Goal: Information Seeking & Learning: Compare options

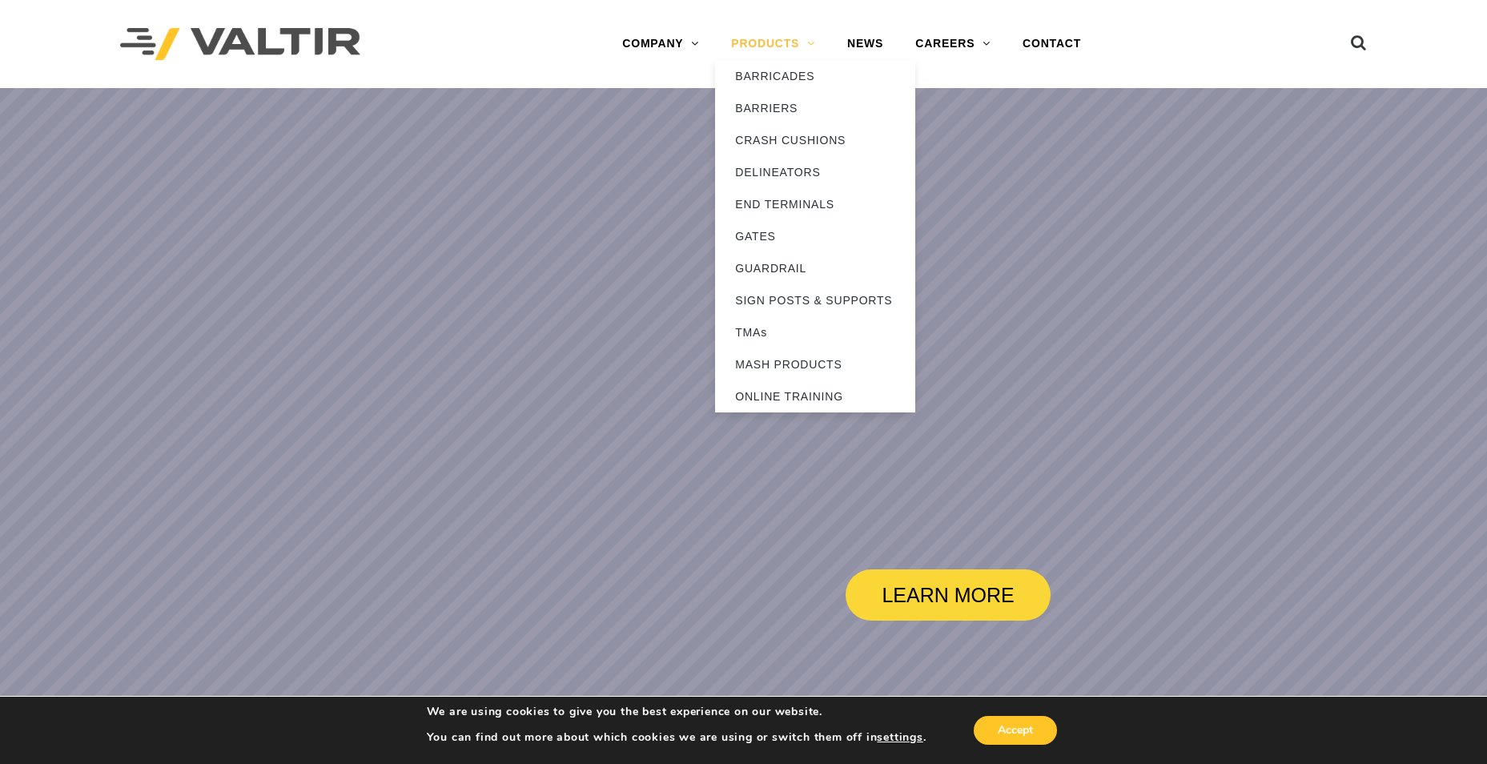
click at [771, 36] on link "PRODUCTS" at bounding box center [773, 44] width 116 height 32
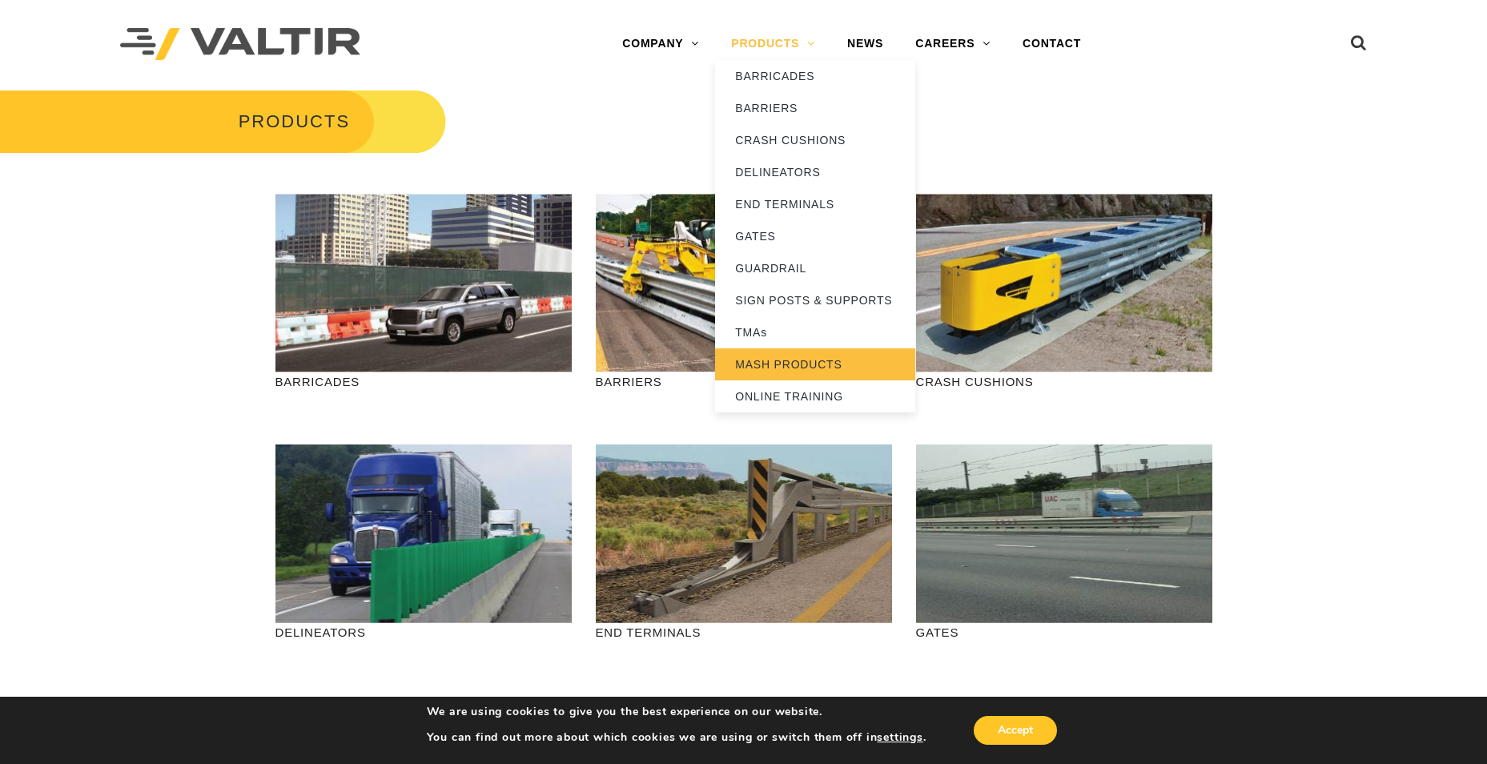
click at [795, 360] on link "MASH PRODUCTS" at bounding box center [815, 364] width 200 height 32
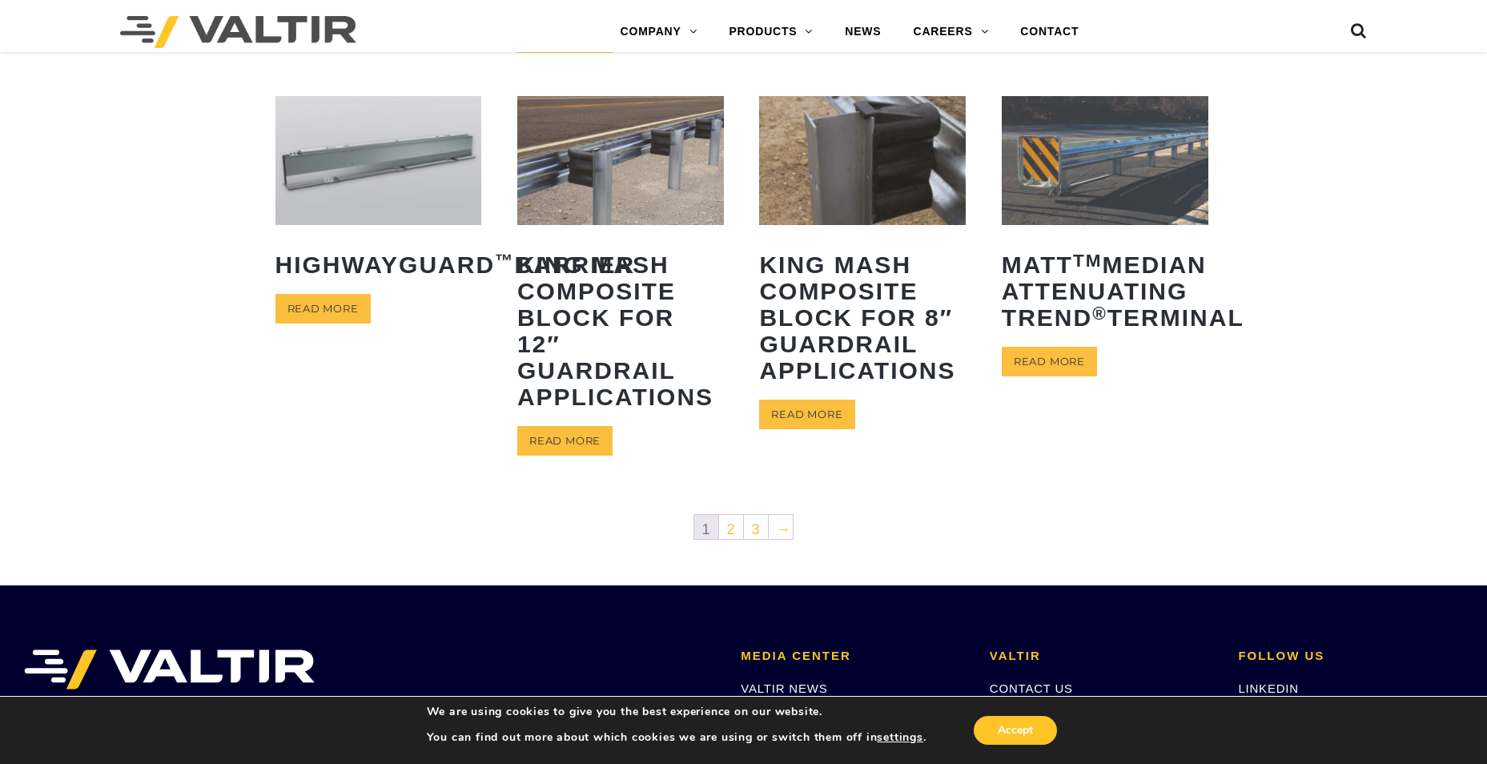
scroll to position [801, 0]
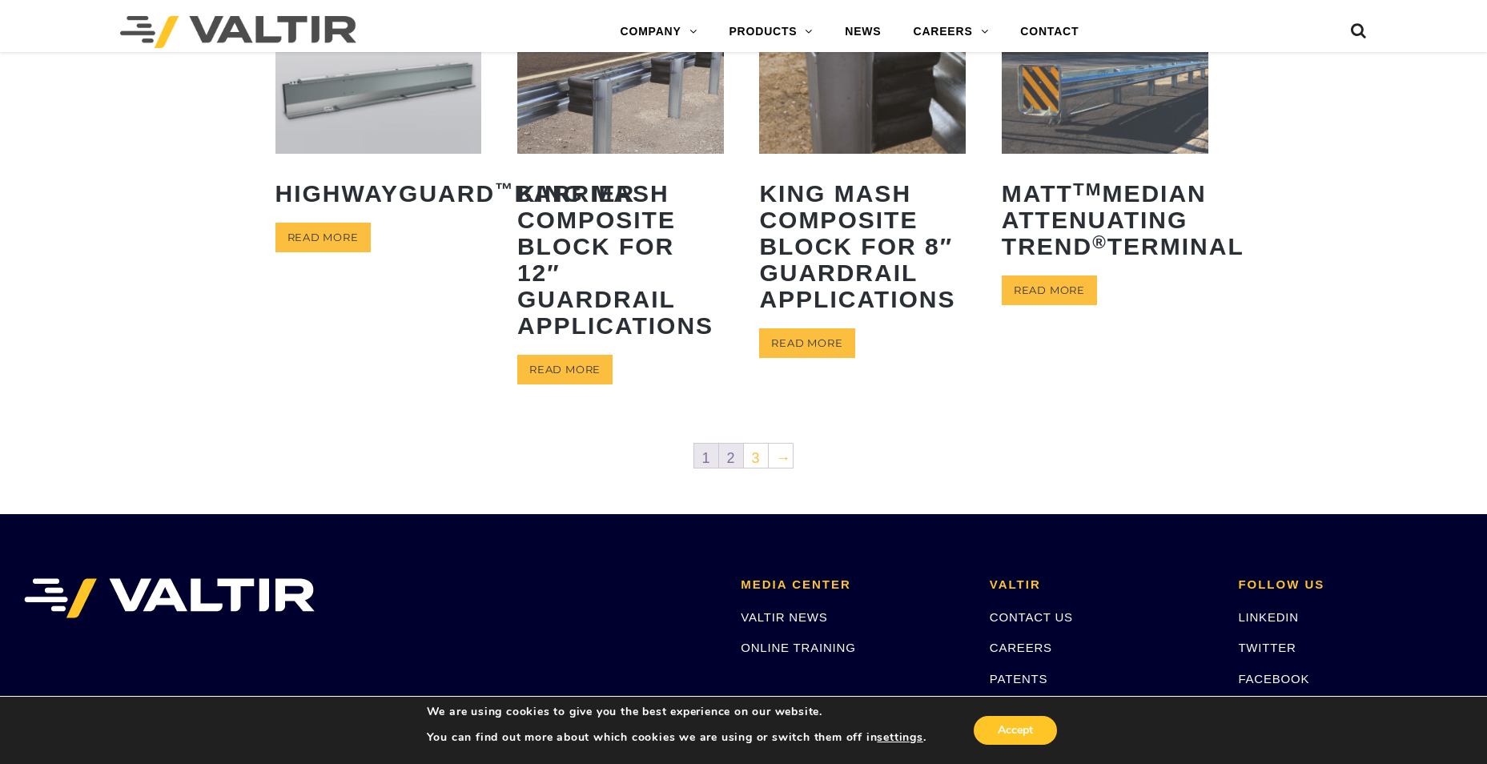
click at [733, 454] on link "2" at bounding box center [731, 456] width 24 height 24
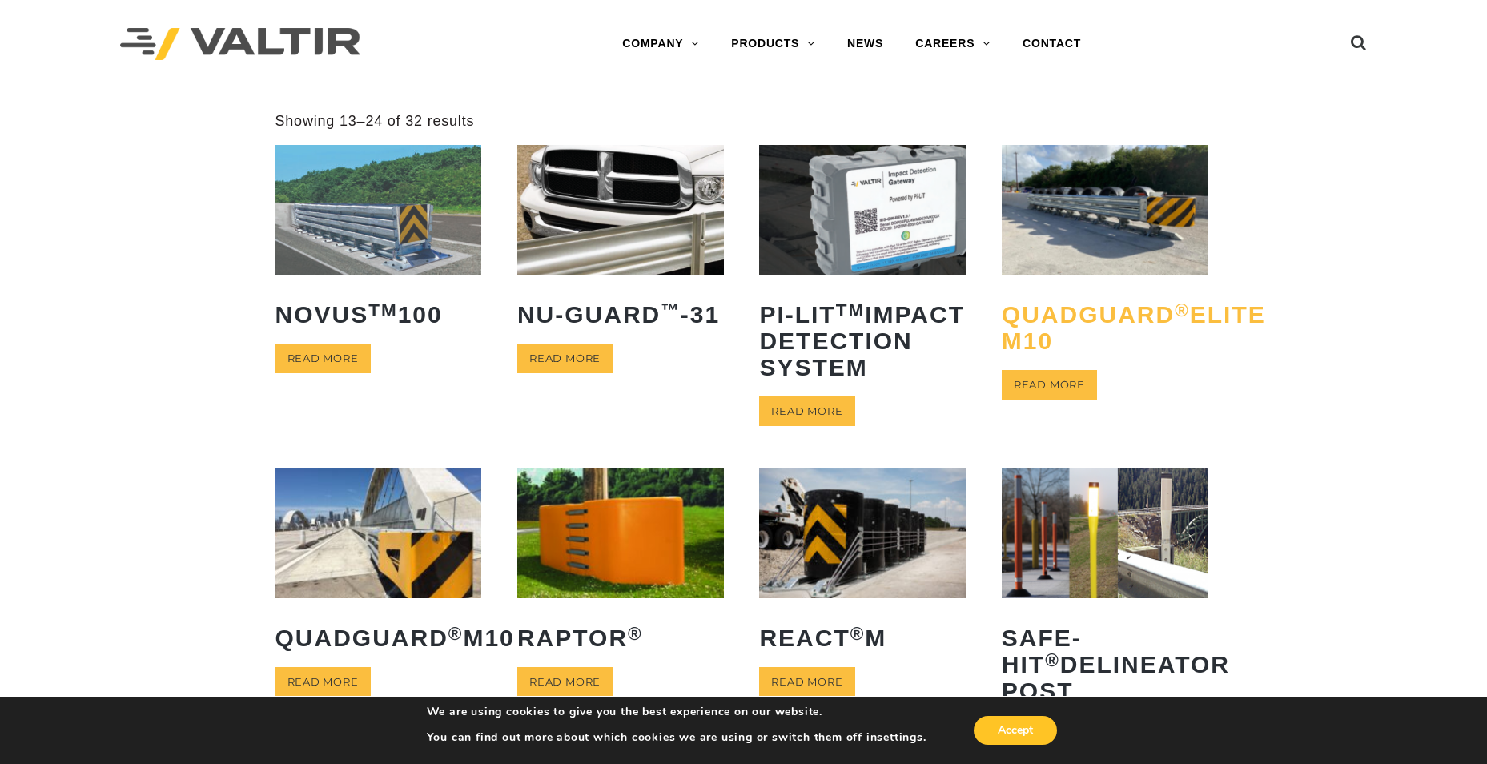
click at [1104, 328] on h2 "QuadGuard ® Elite M10" at bounding box center [1105, 327] width 207 height 77
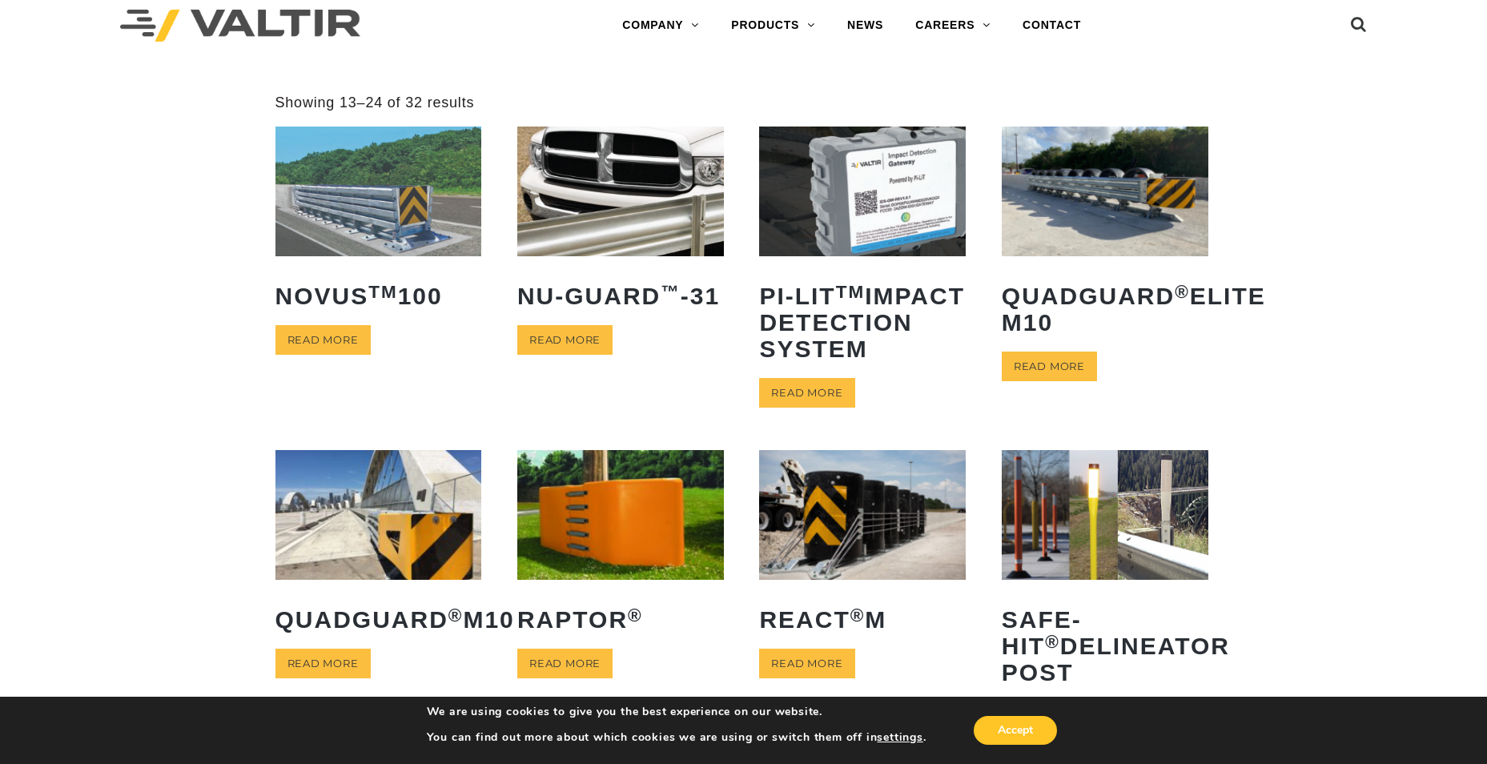
scroll to position [80, 0]
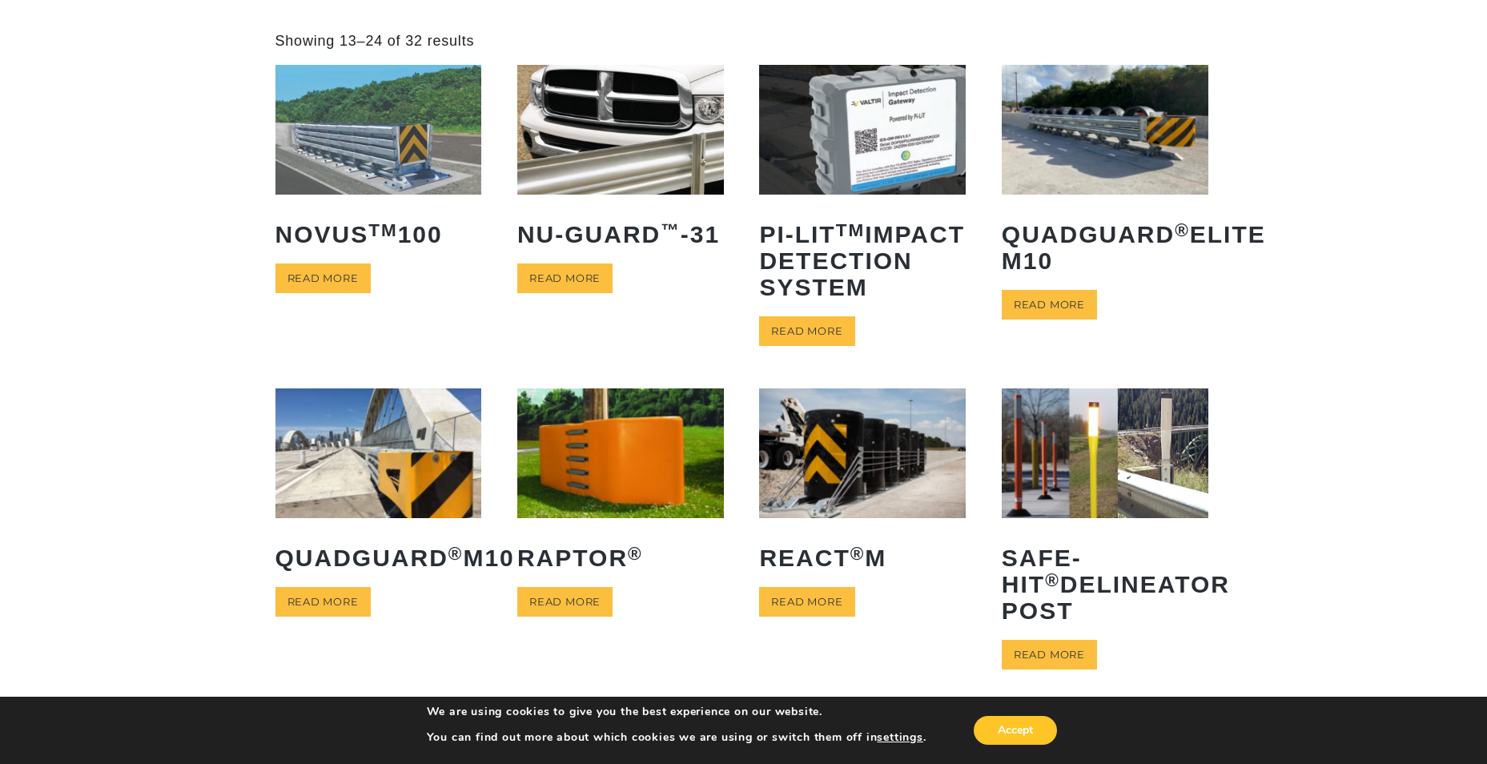
click at [847, 509] on img at bounding box center [862, 452] width 207 height 129
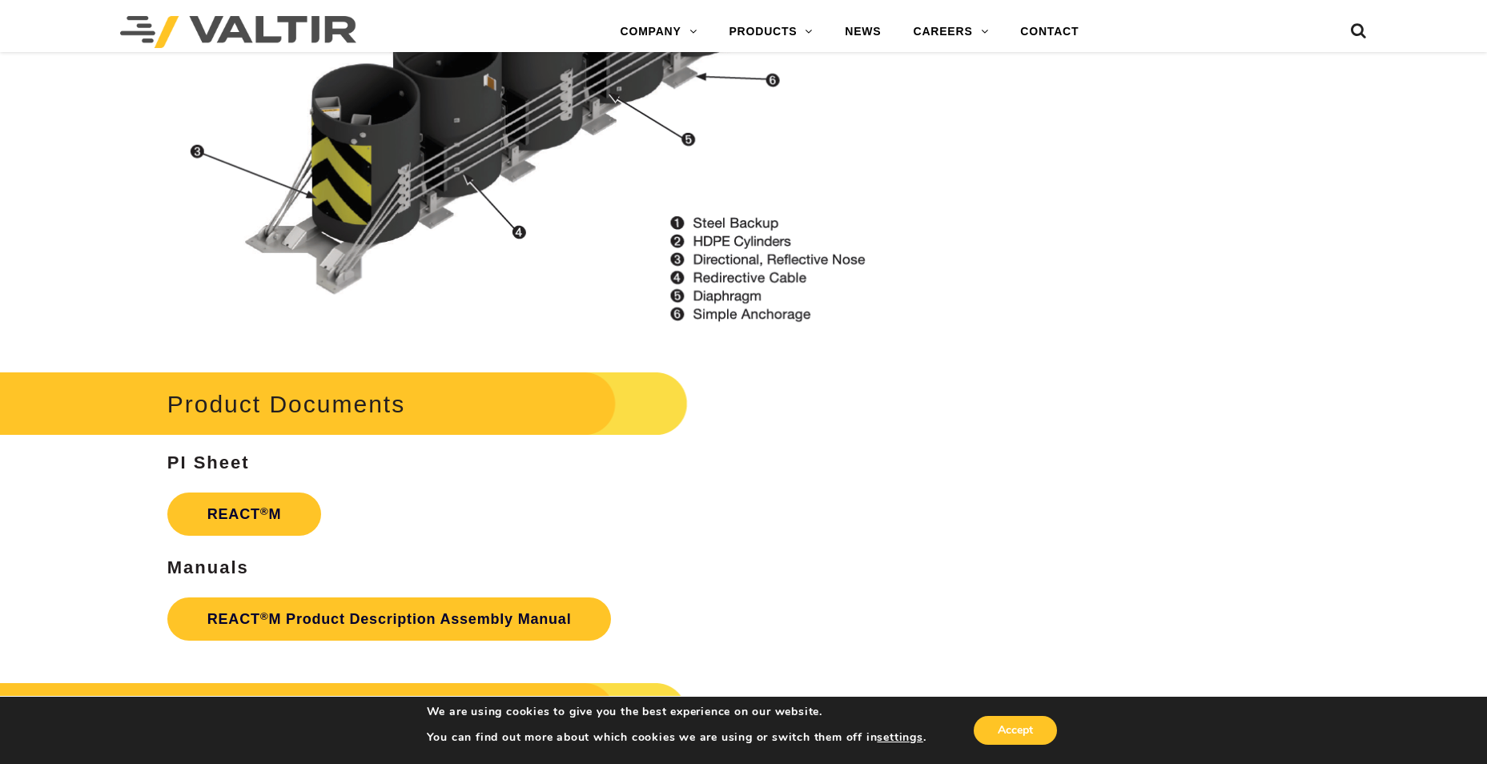
scroll to position [1922, 0]
